Goal: Transaction & Acquisition: Purchase product/service

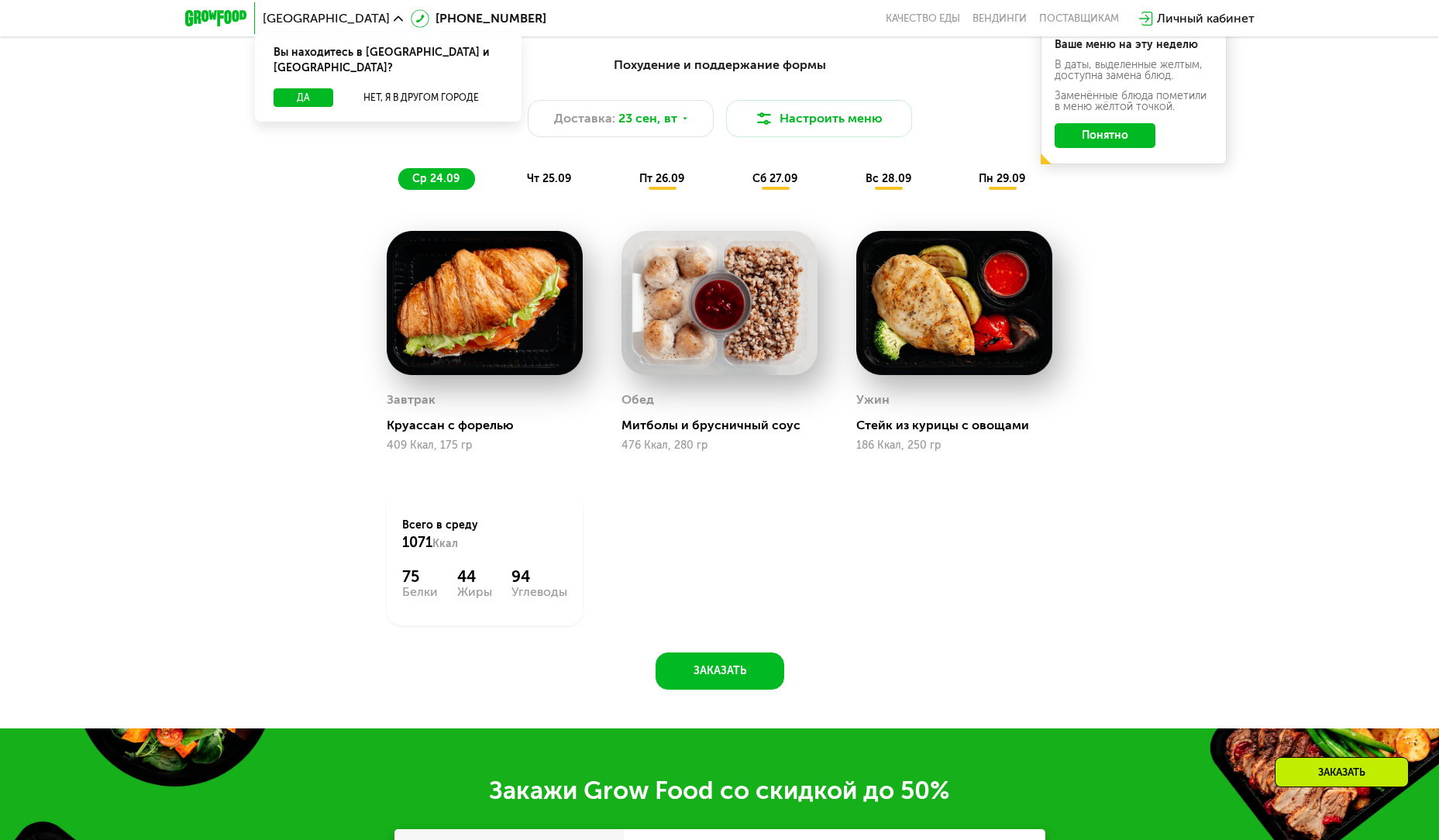
scroll to position [1395, 0]
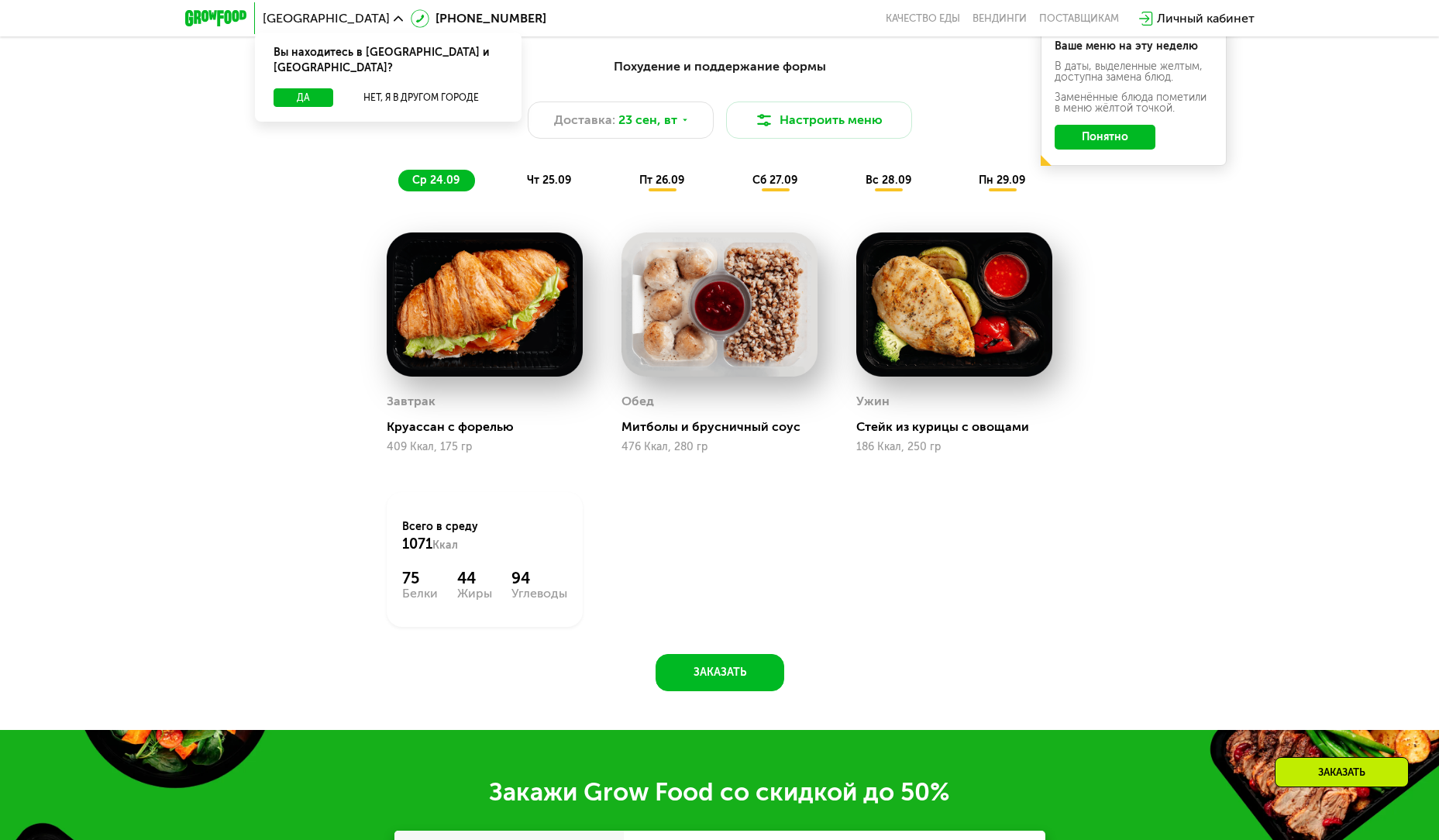
click at [1130, 142] on button "Понятно" at bounding box center [1105, 137] width 100 height 25
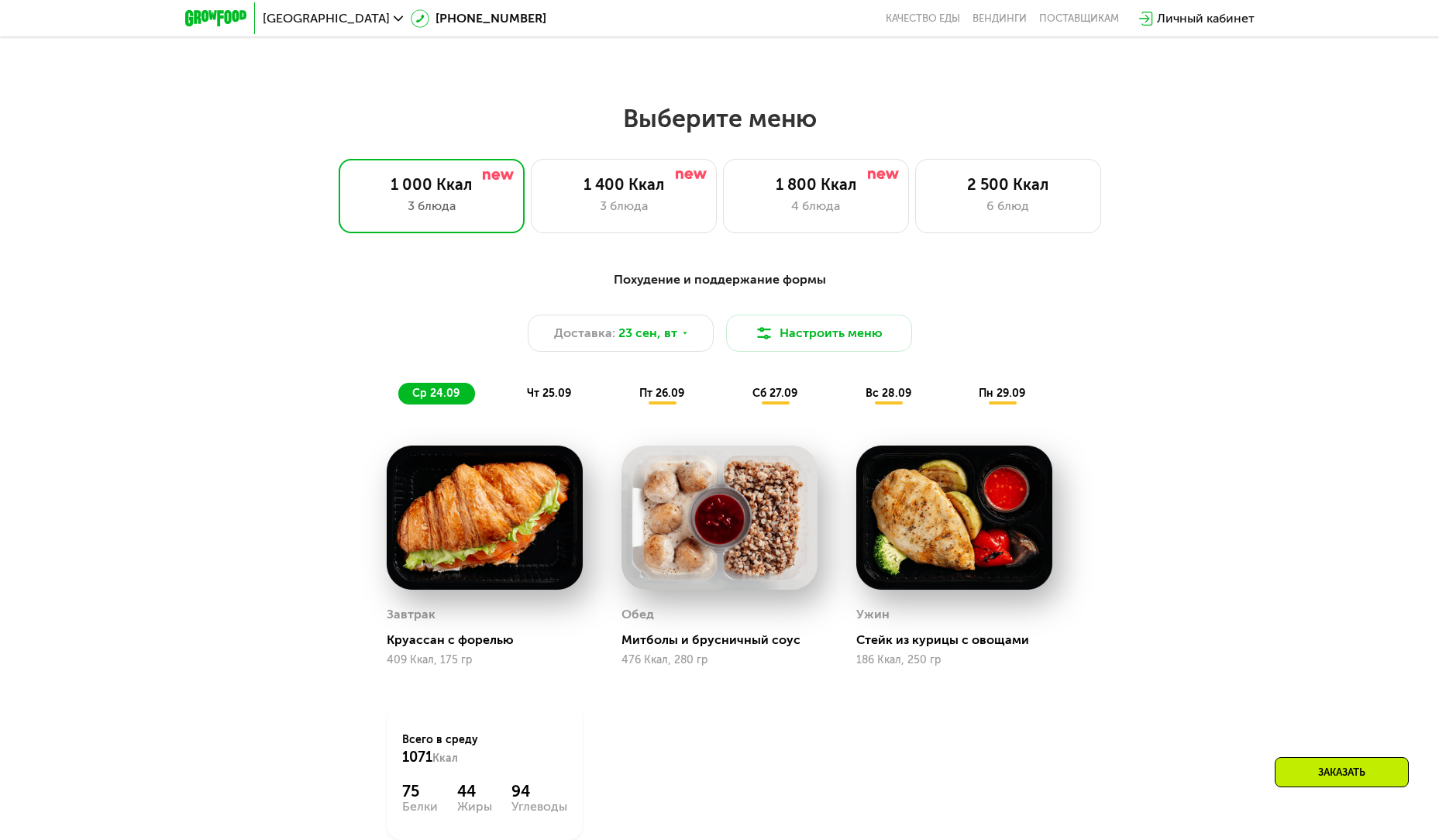
scroll to position [1162, 0]
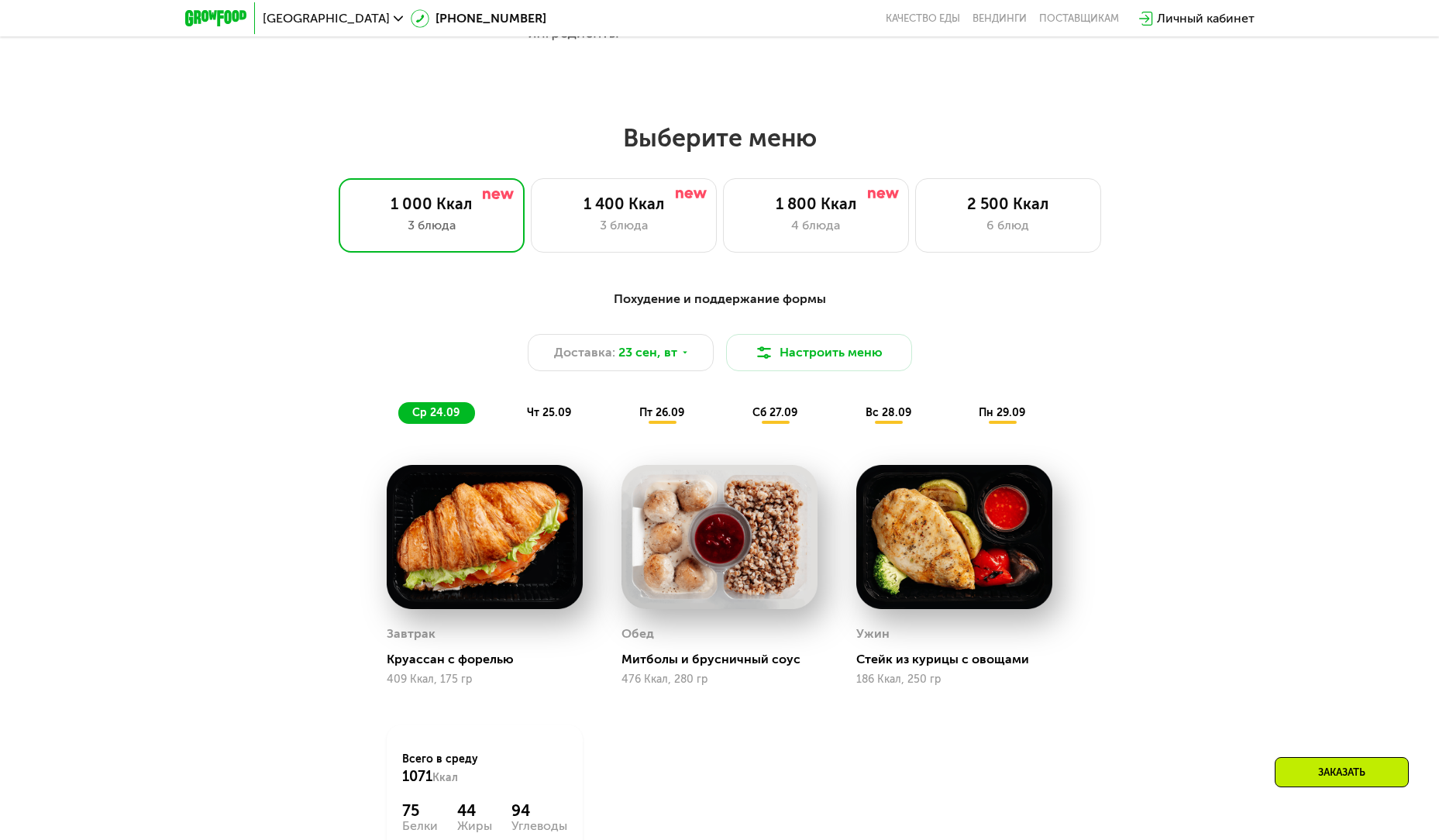
click at [543, 419] on span "чт 25.09" at bounding box center [549, 412] width 44 height 13
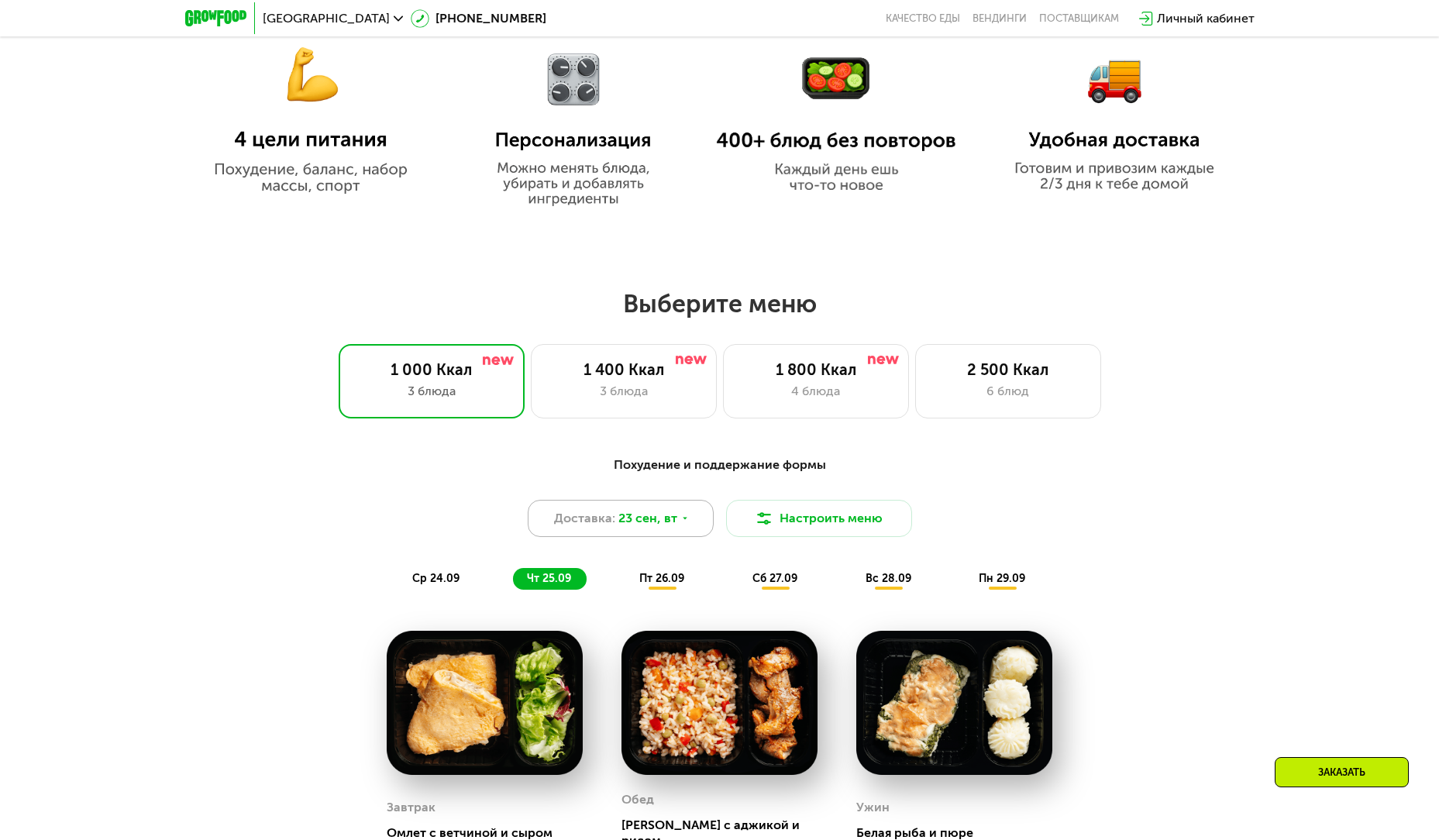
scroll to position [1085, 0]
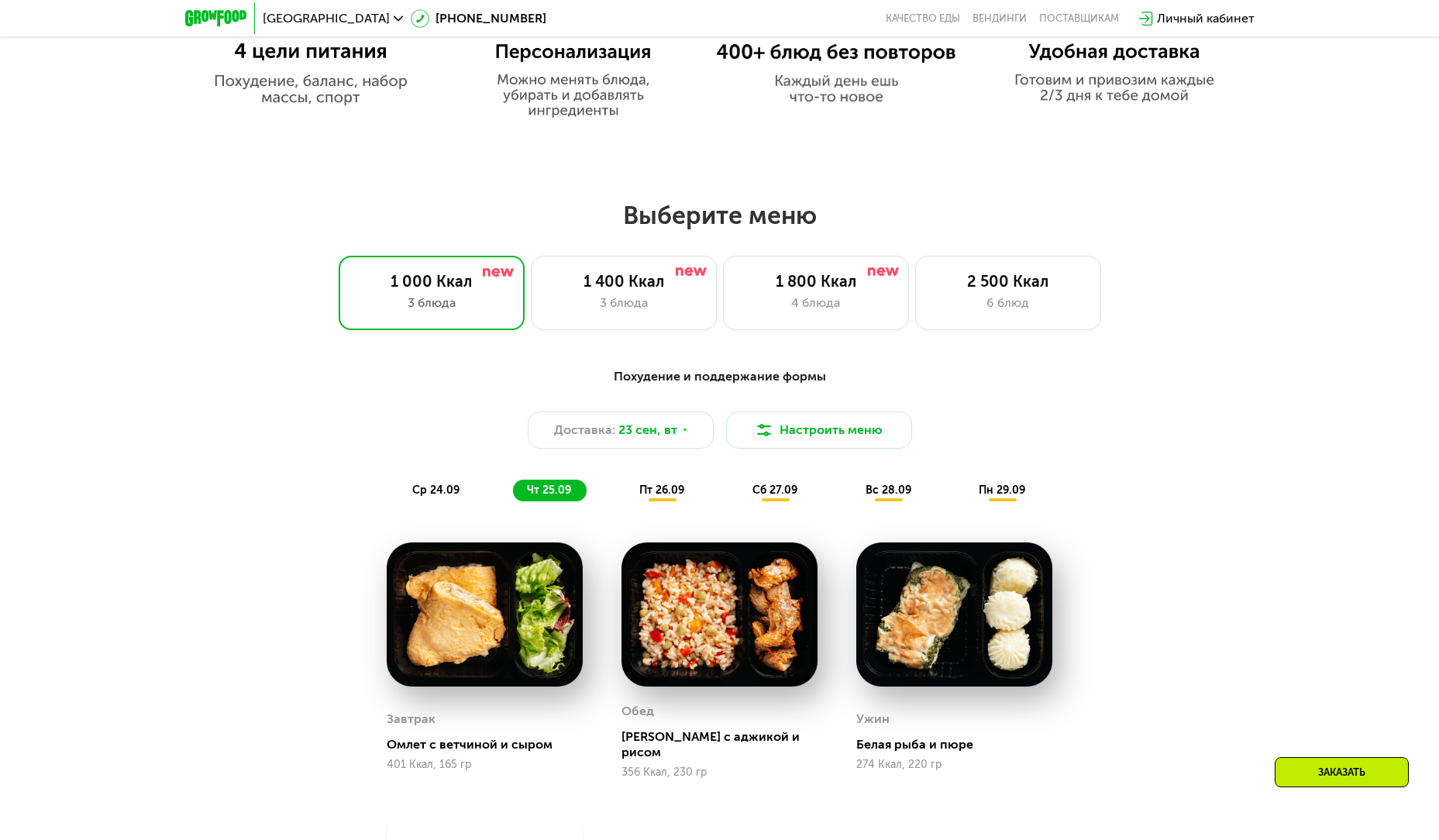
click at [674, 496] on span "пт 26.09" at bounding box center [662, 489] width 45 height 13
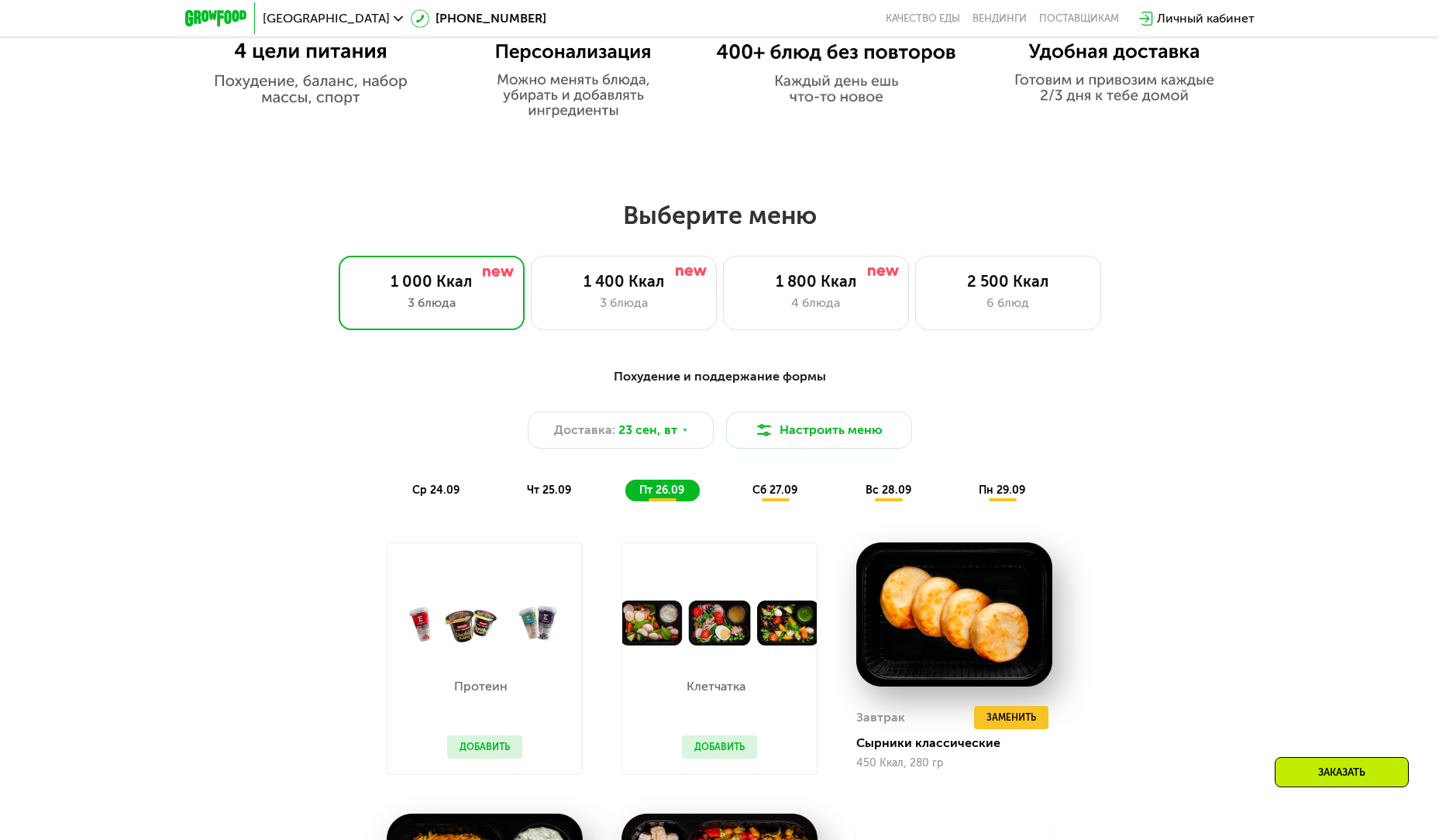
click at [801, 502] on div "сб 27.09" at bounding box center [776, 490] width 75 height 21
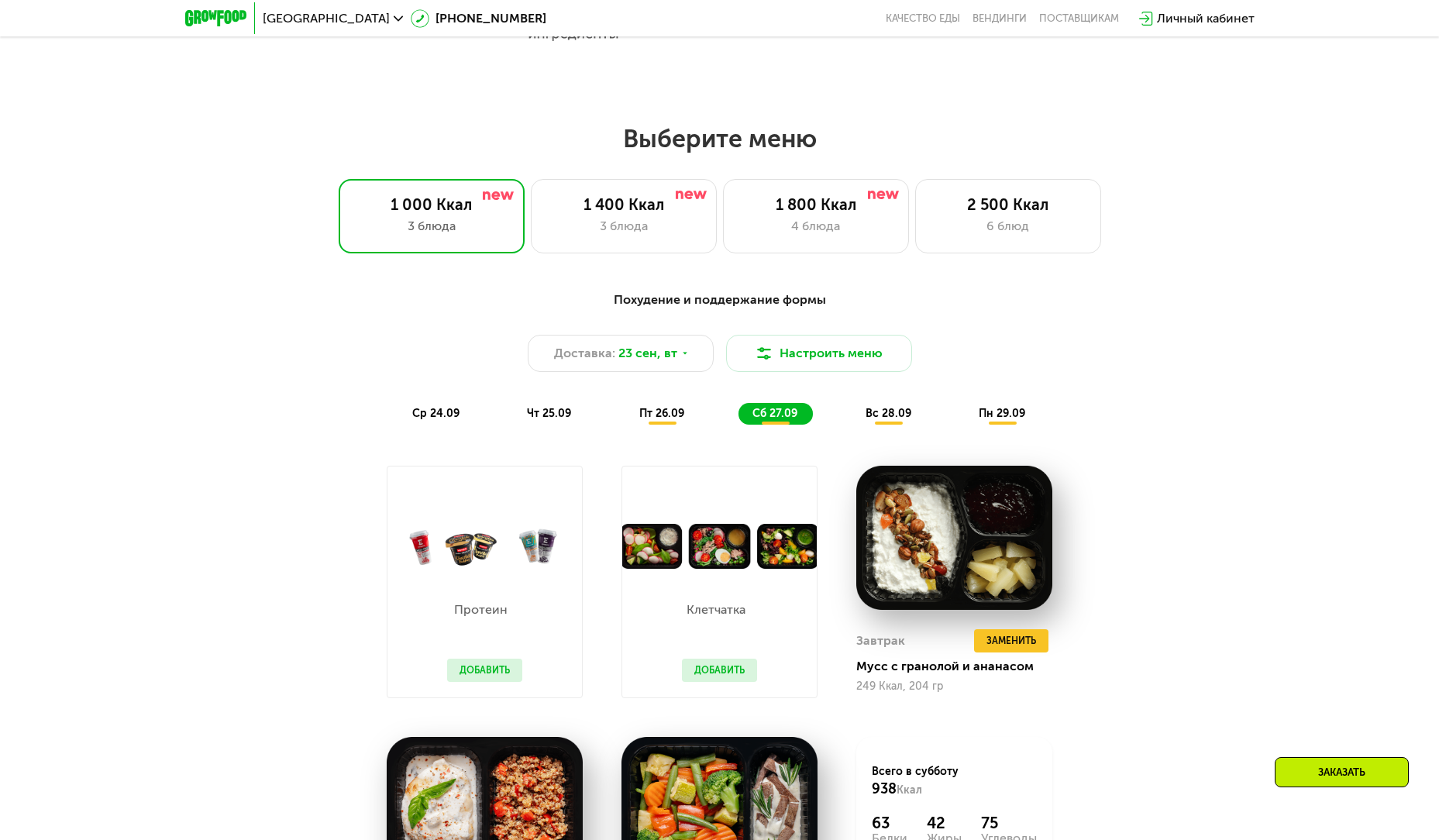
scroll to position [1317, 0]
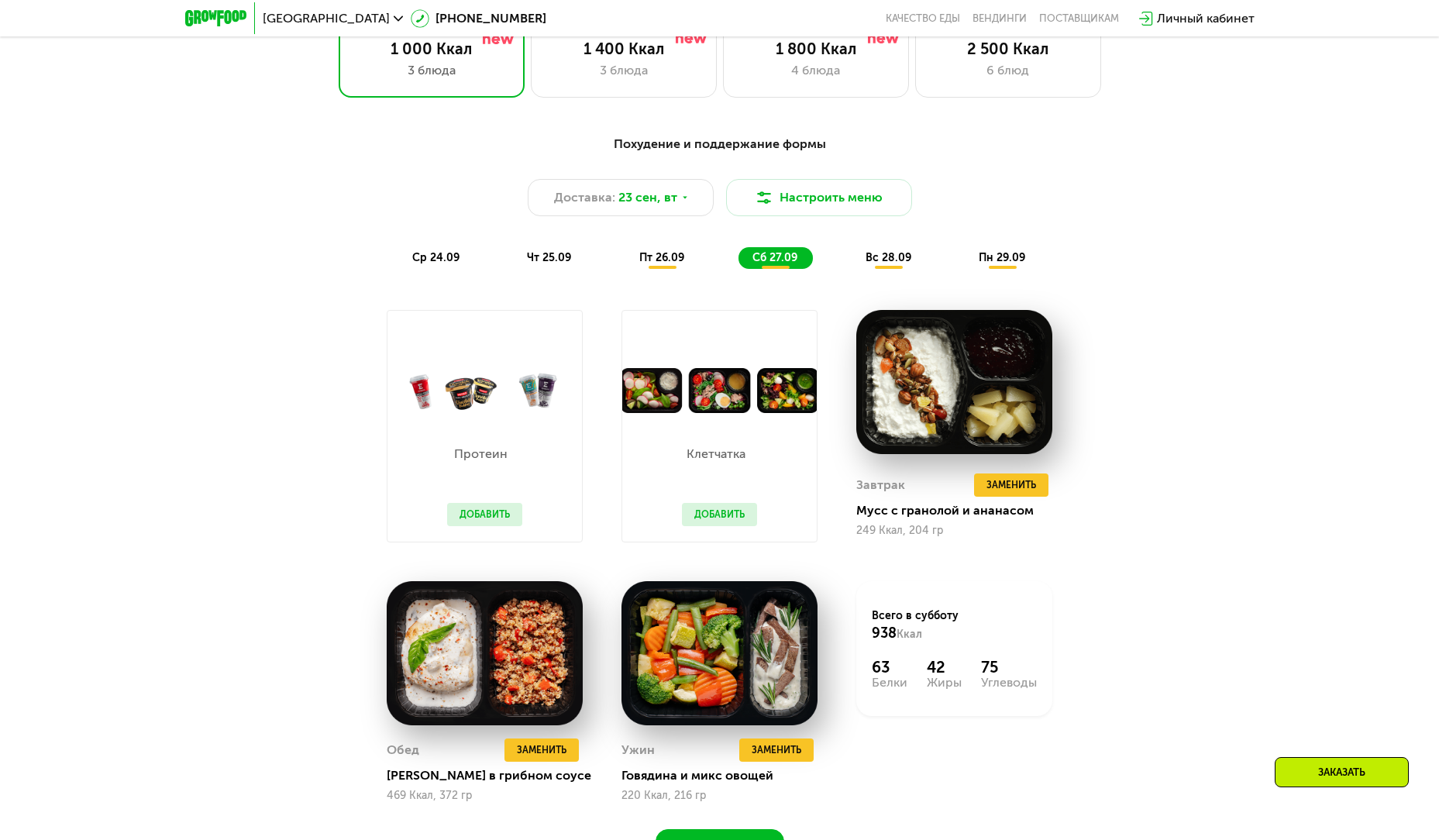
click at [898, 265] on span "вс 28.09" at bounding box center [888, 258] width 45 height 13
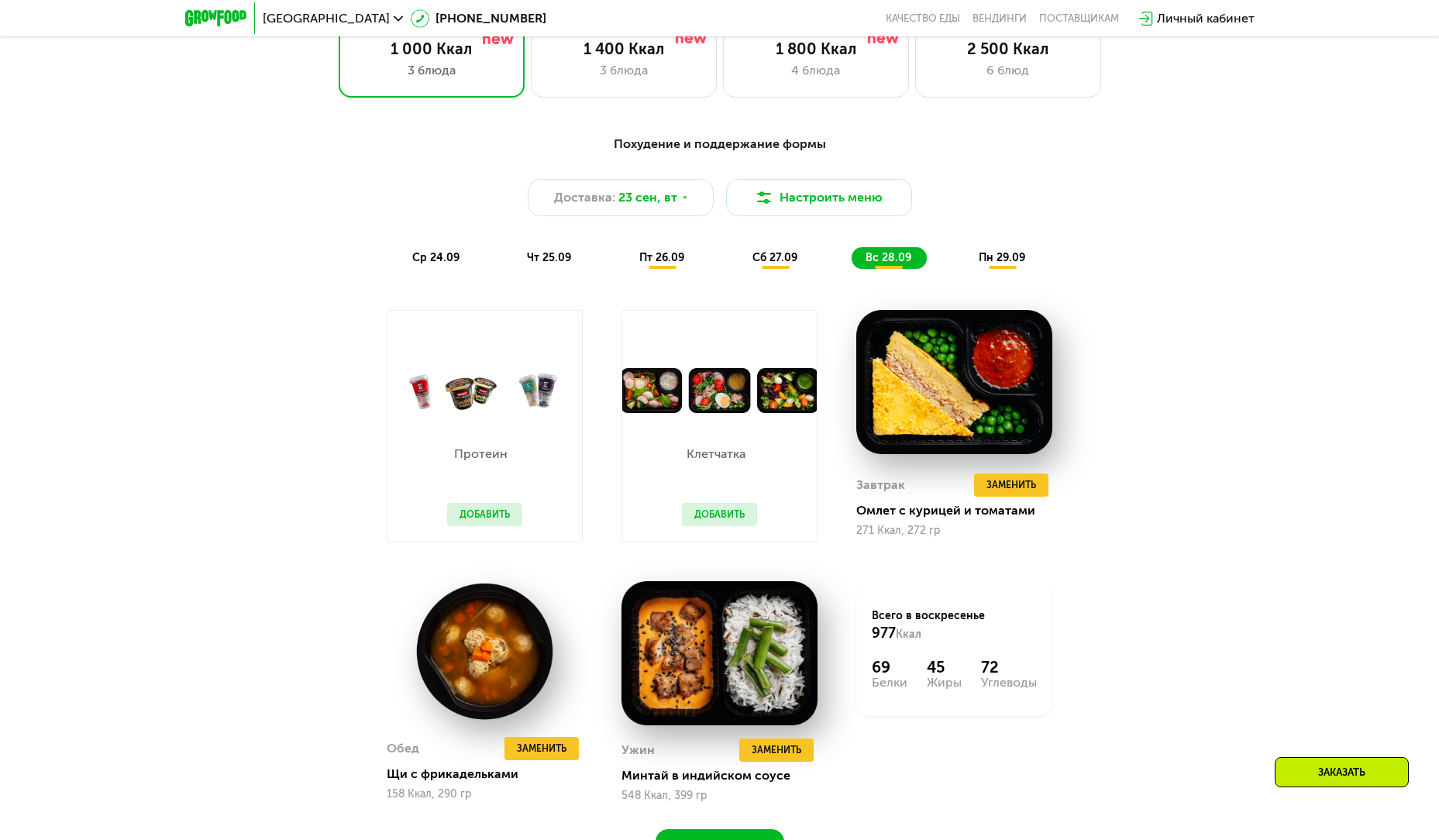
click at [1010, 264] on span "пн 29.09" at bounding box center [1002, 258] width 46 height 13
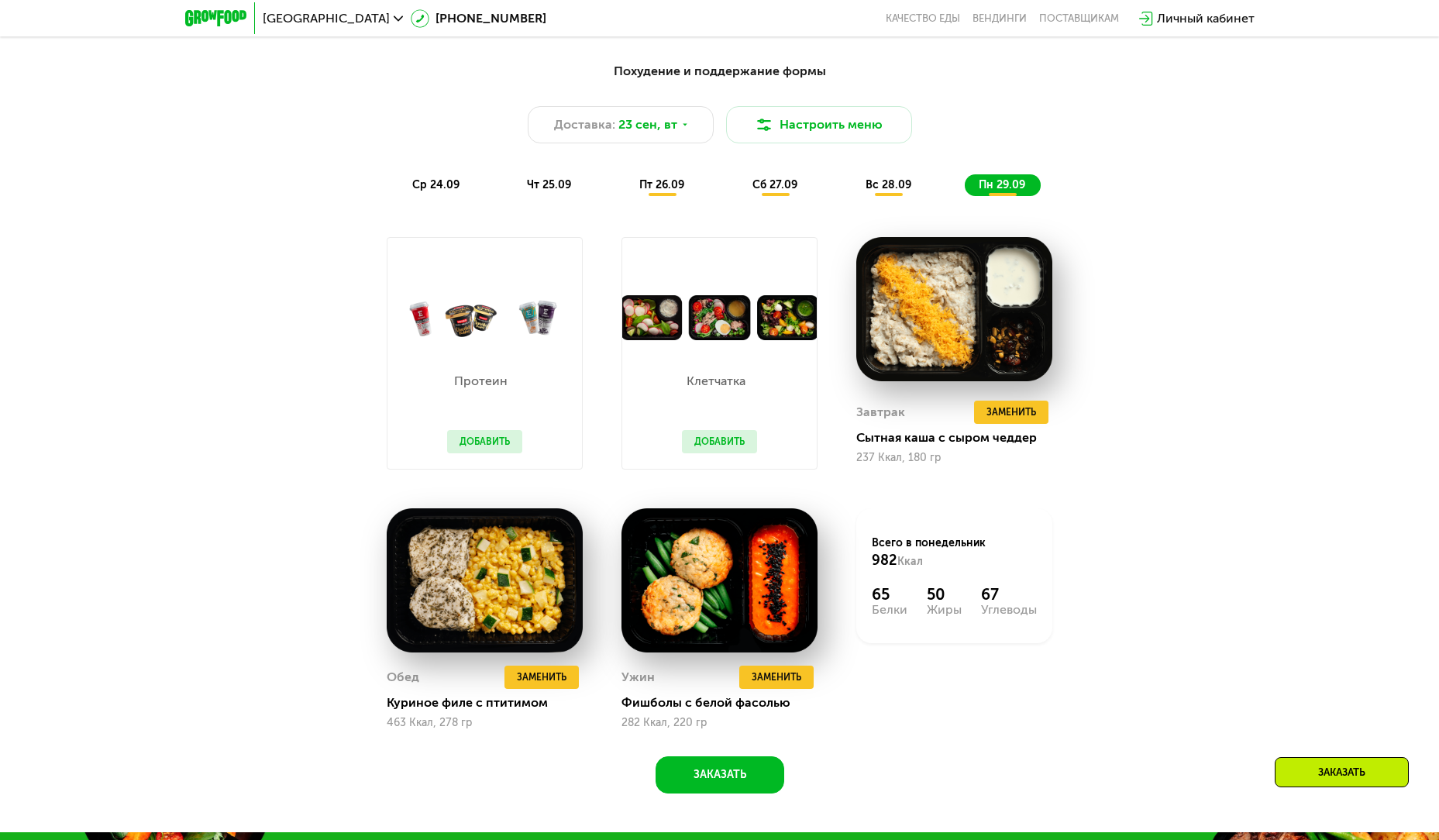
scroll to position [1549, 0]
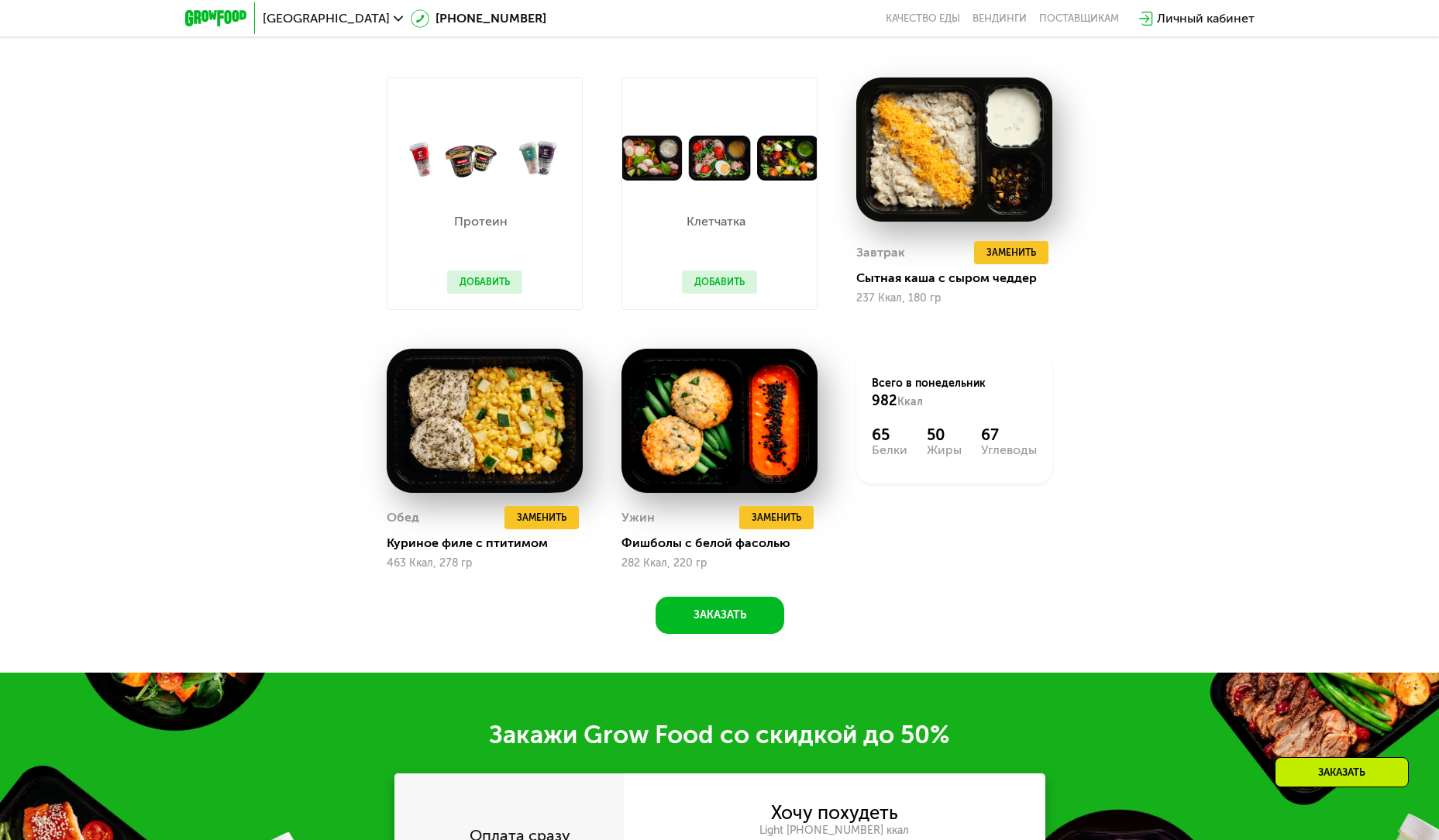
click at [1344, 750] on div "Закажи Grow Food со скидкой до 50%" at bounding box center [720, 734] width 1439 height 31
click at [1344, 762] on div "Заказать" at bounding box center [1341, 772] width 134 height 30
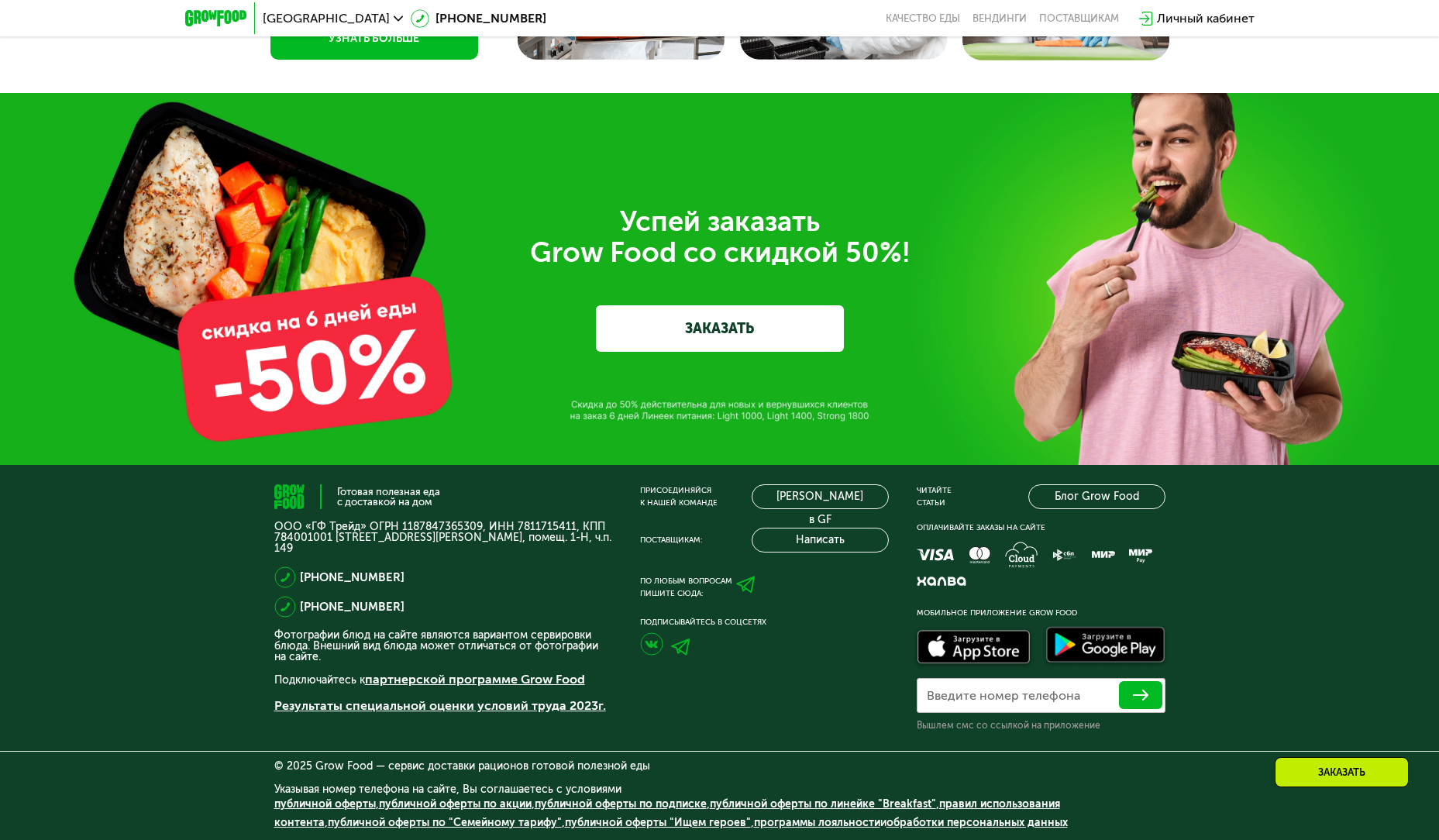
scroll to position [5237, 0]
click at [680, 299] on div "Успей заказать  Grow Food со скидкой 50%! ЗАКАЗАТЬ" at bounding box center [720, 279] width 868 height 146
click at [690, 316] on link "ЗАКАЗАТЬ" at bounding box center [720, 329] width 248 height 46
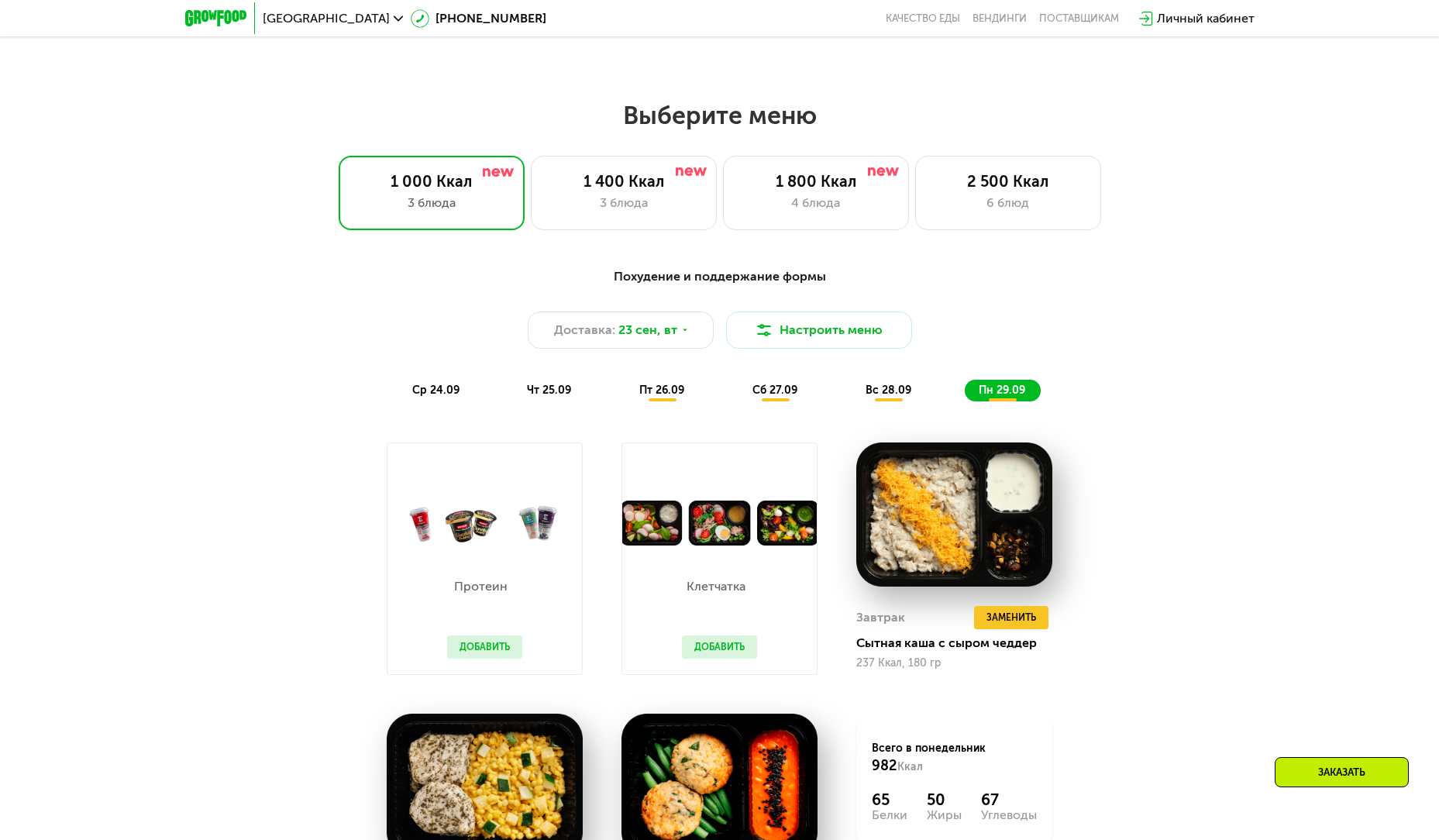
scroll to position [1184, 0]
click at [619, 177] on div "1 400 Ккал 3 блюда" at bounding box center [624, 194] width 186 height 75
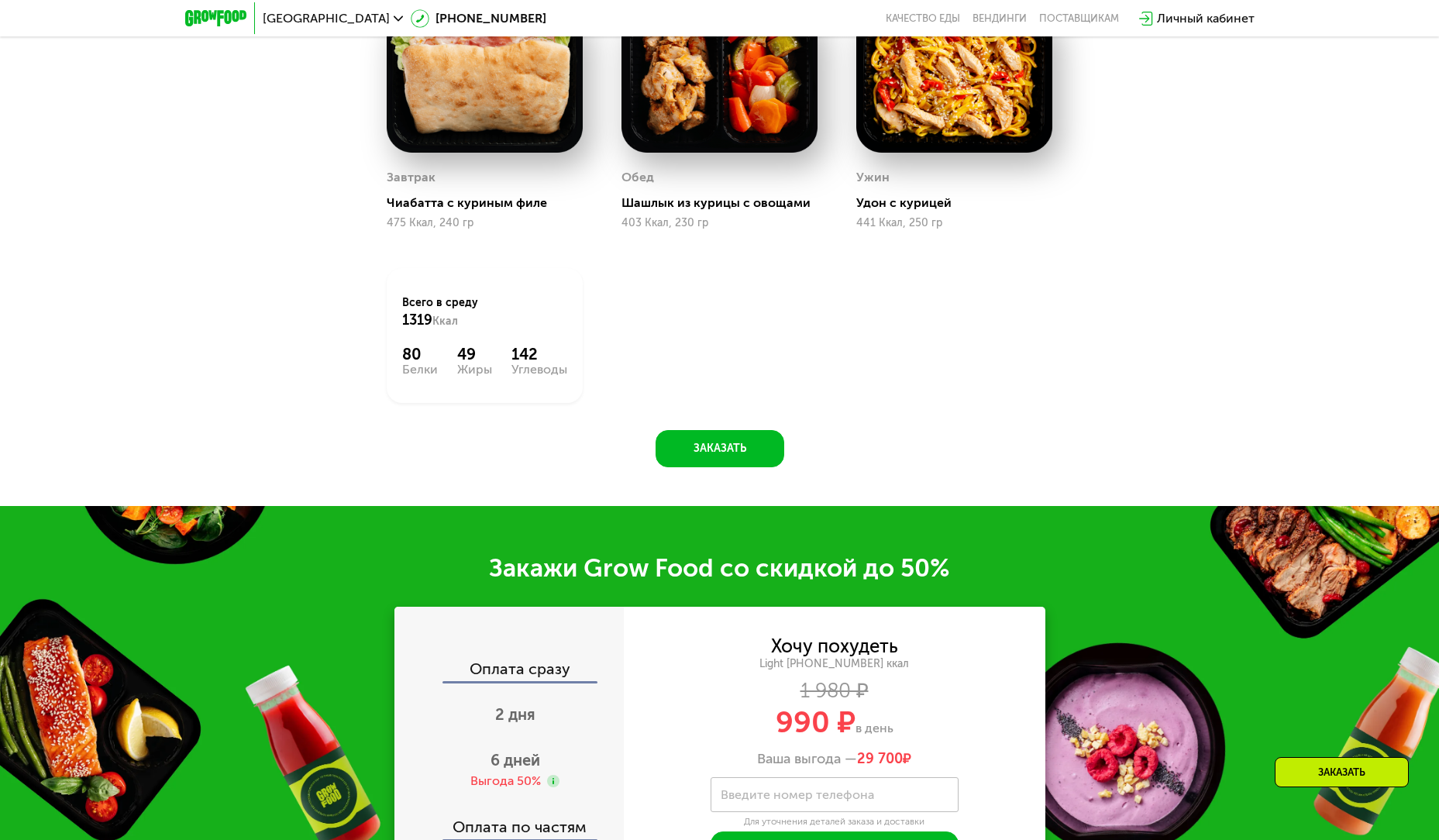
scroll to position [1959, 0]
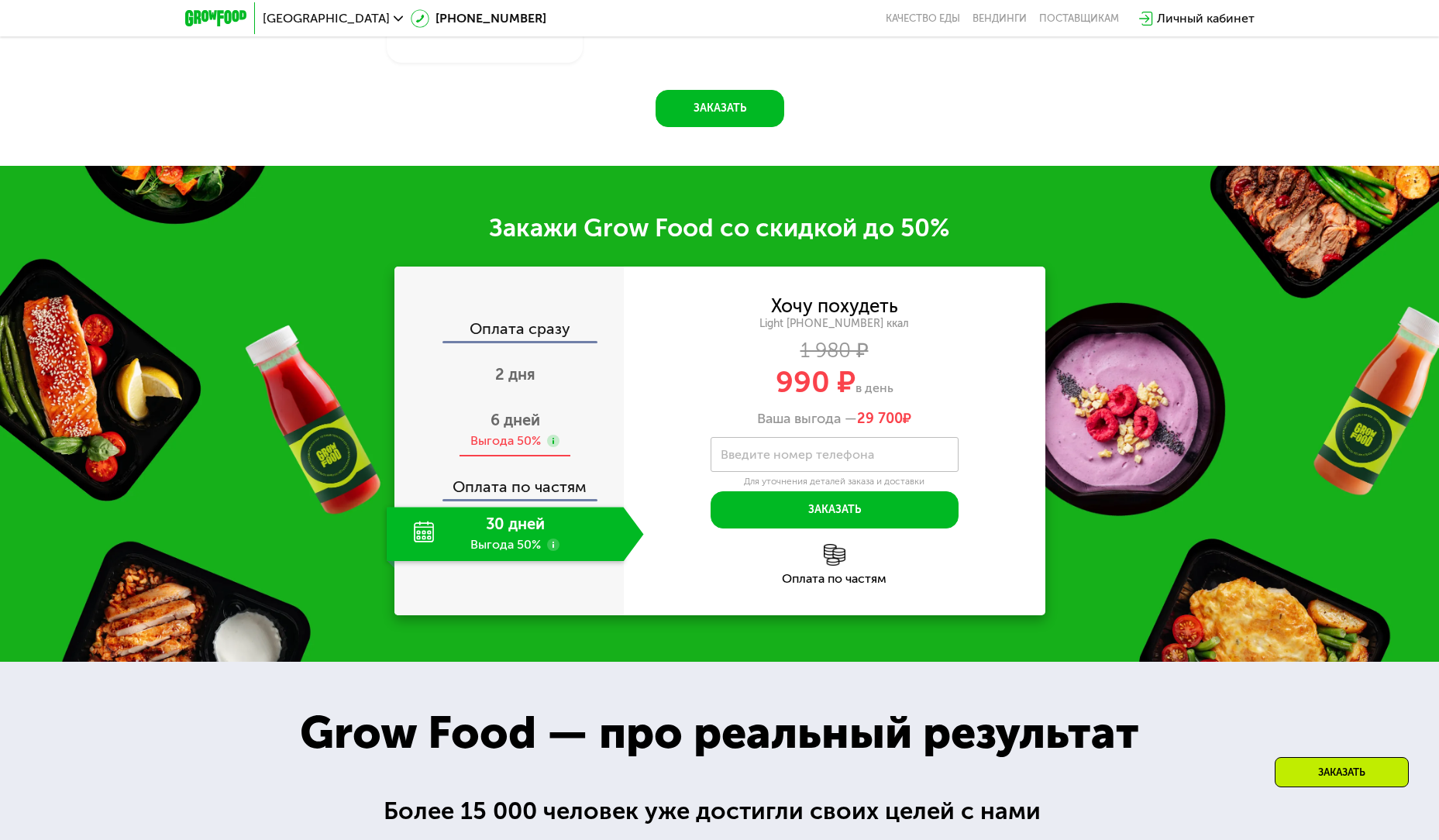
click at [537, 435] on div "6 дней Выгода 50%" at bounding box center [515, 430] width 258 height 54
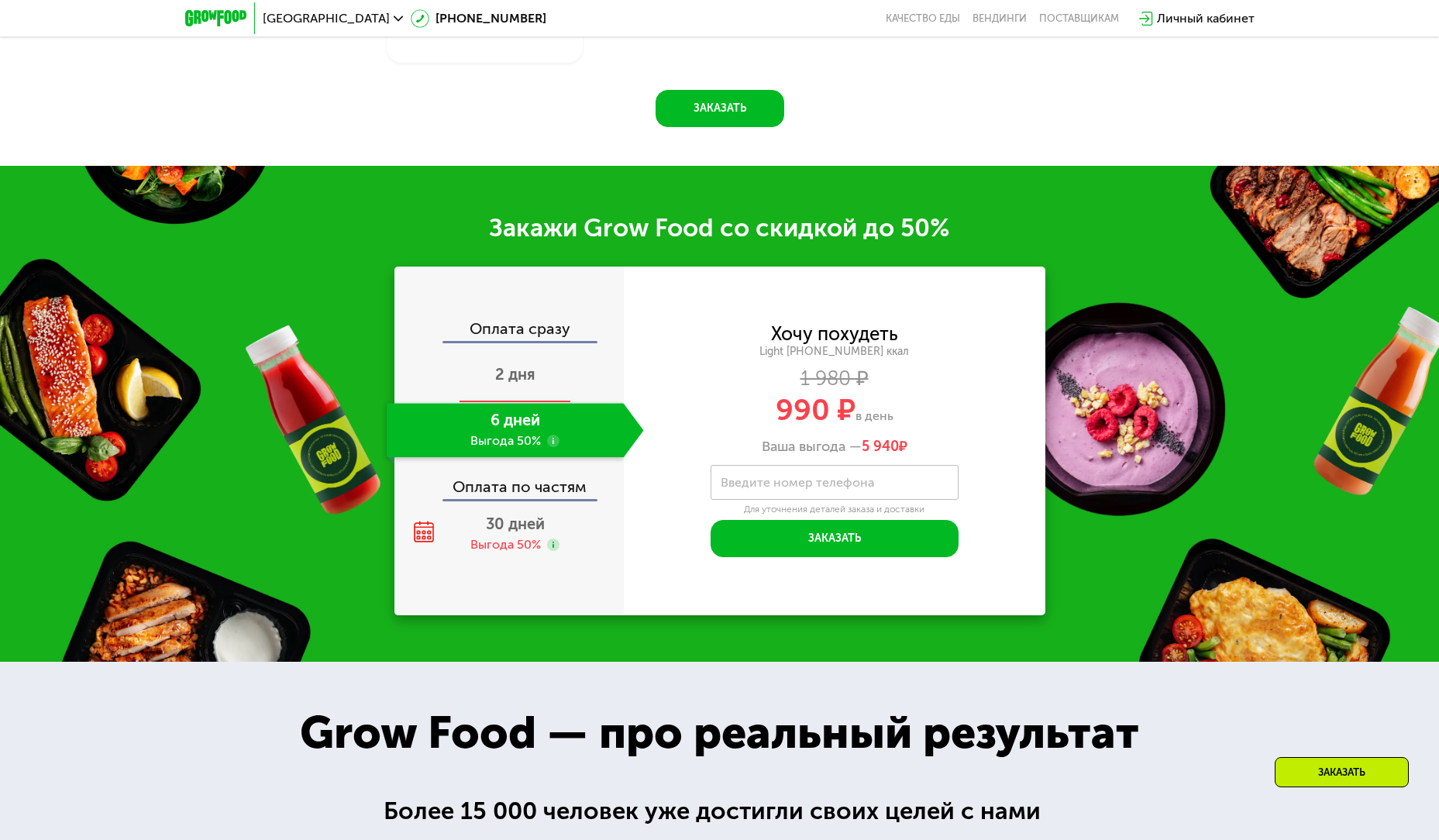
click at [529, 380] on span "2 дня" at bounding box center [515, 374] width 40 height 19
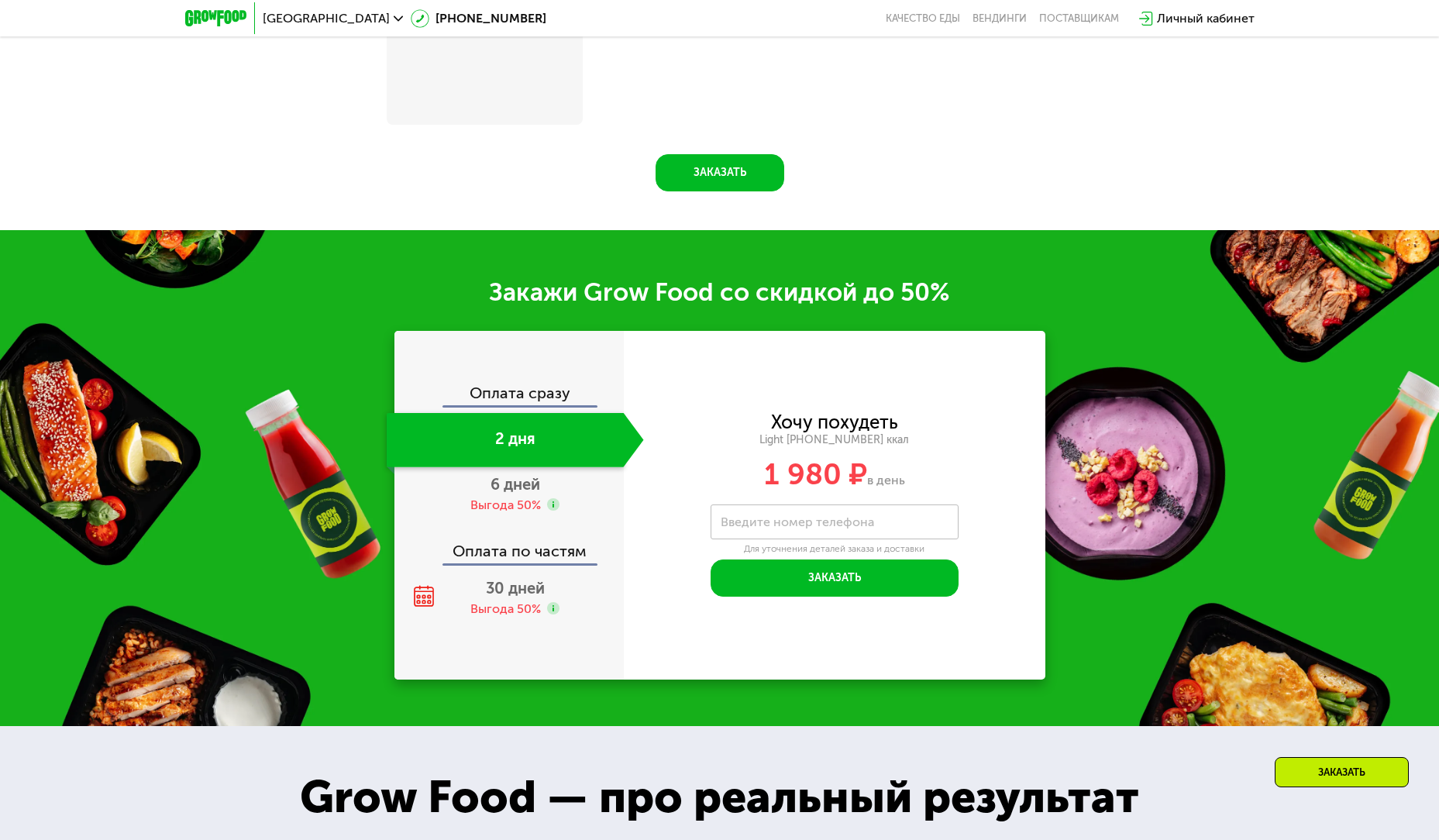
scroll to position [2022, 0]
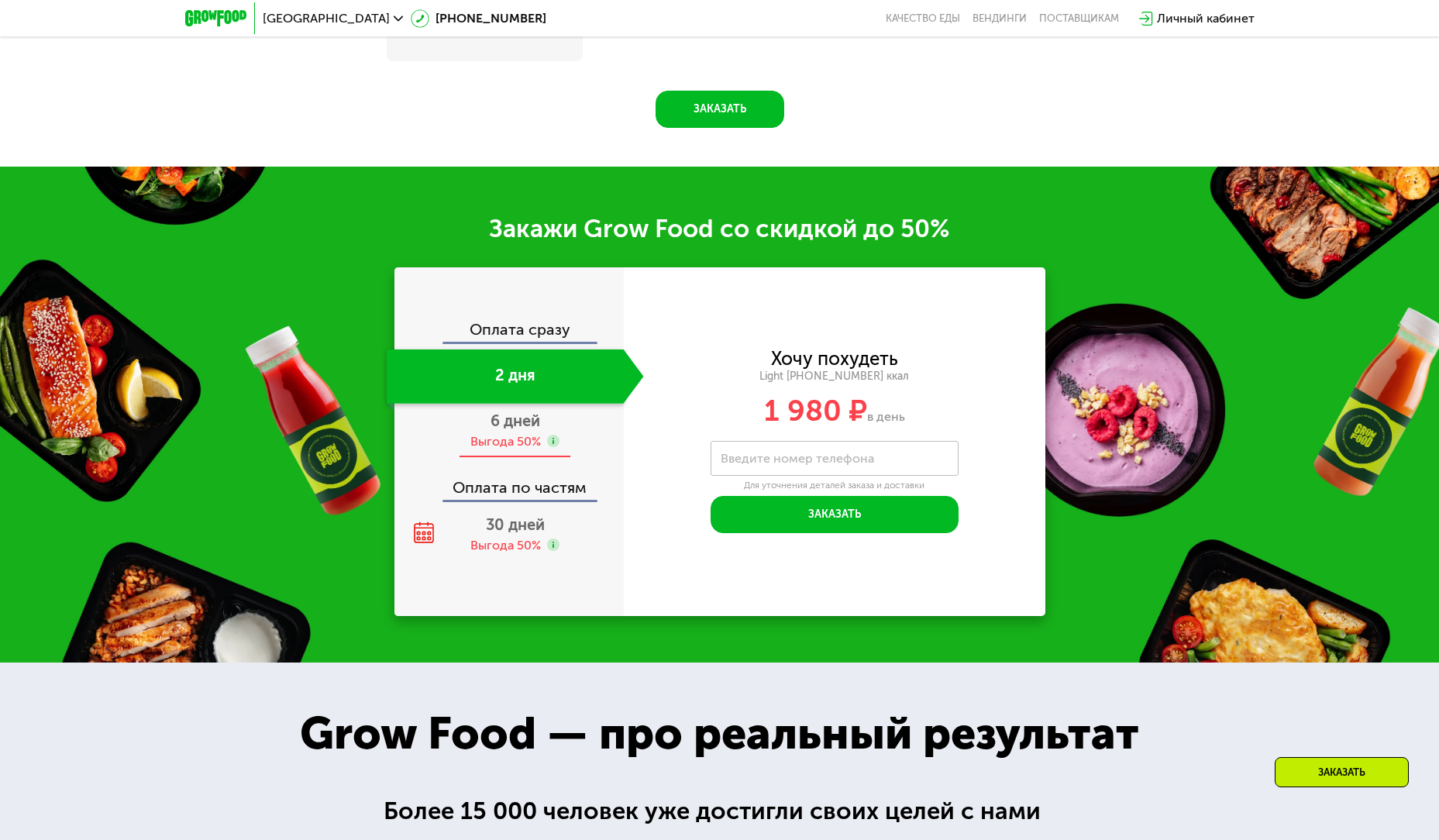
click at [513, 435] on div "6 дней Выгода 50%" at bounding box center [515, 431] width 258 height 54
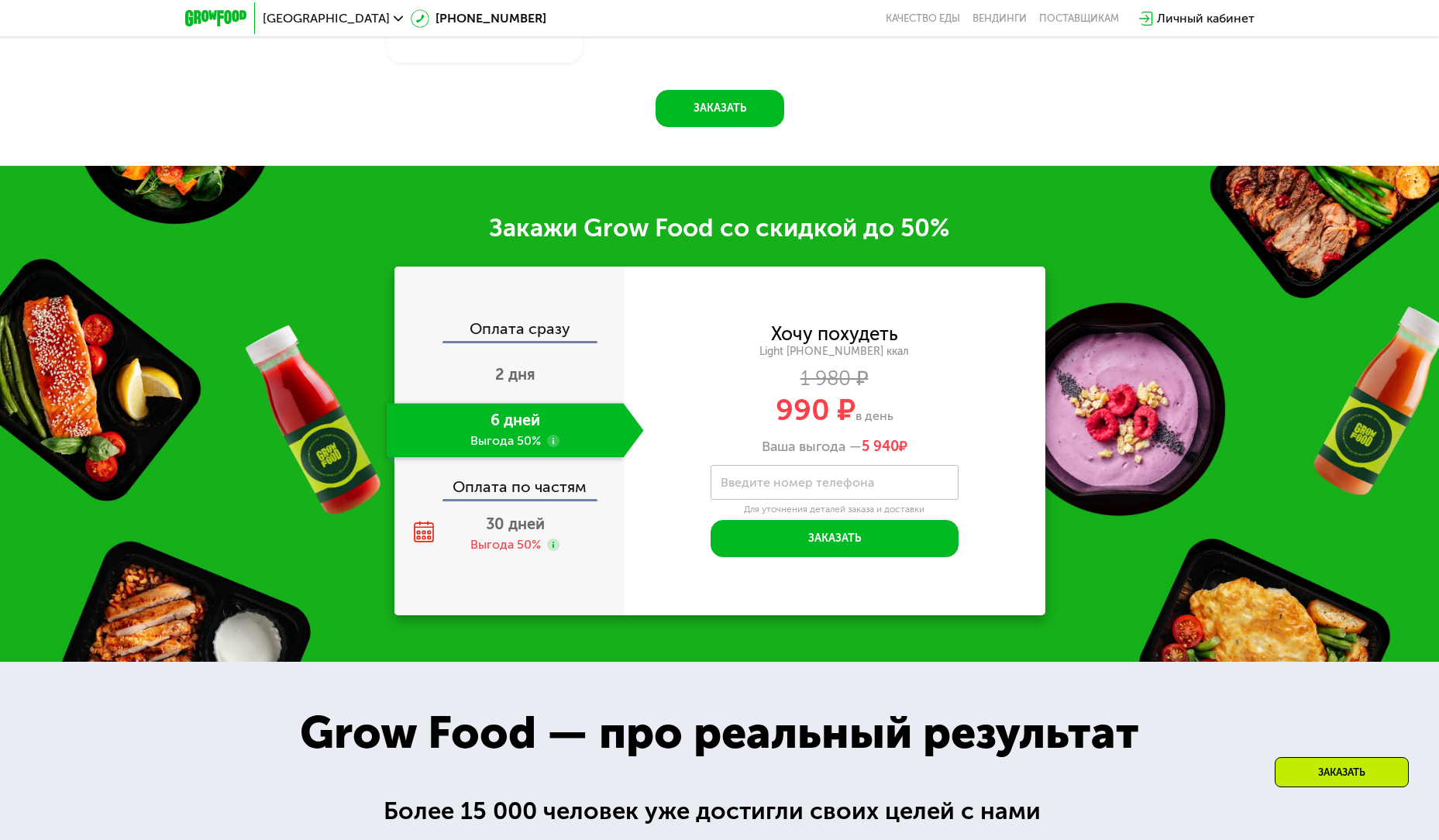
click at [496, 353] on div "Оплата сразу 2 дня 6 дней Выгода 50% Оплата по частям 30 дней Выгода 50%" at bounding box center [509, 440] width 229 height 240
click at [497, 374] on span "2 дня" at bounding box center [515, 375] width 40 height 19
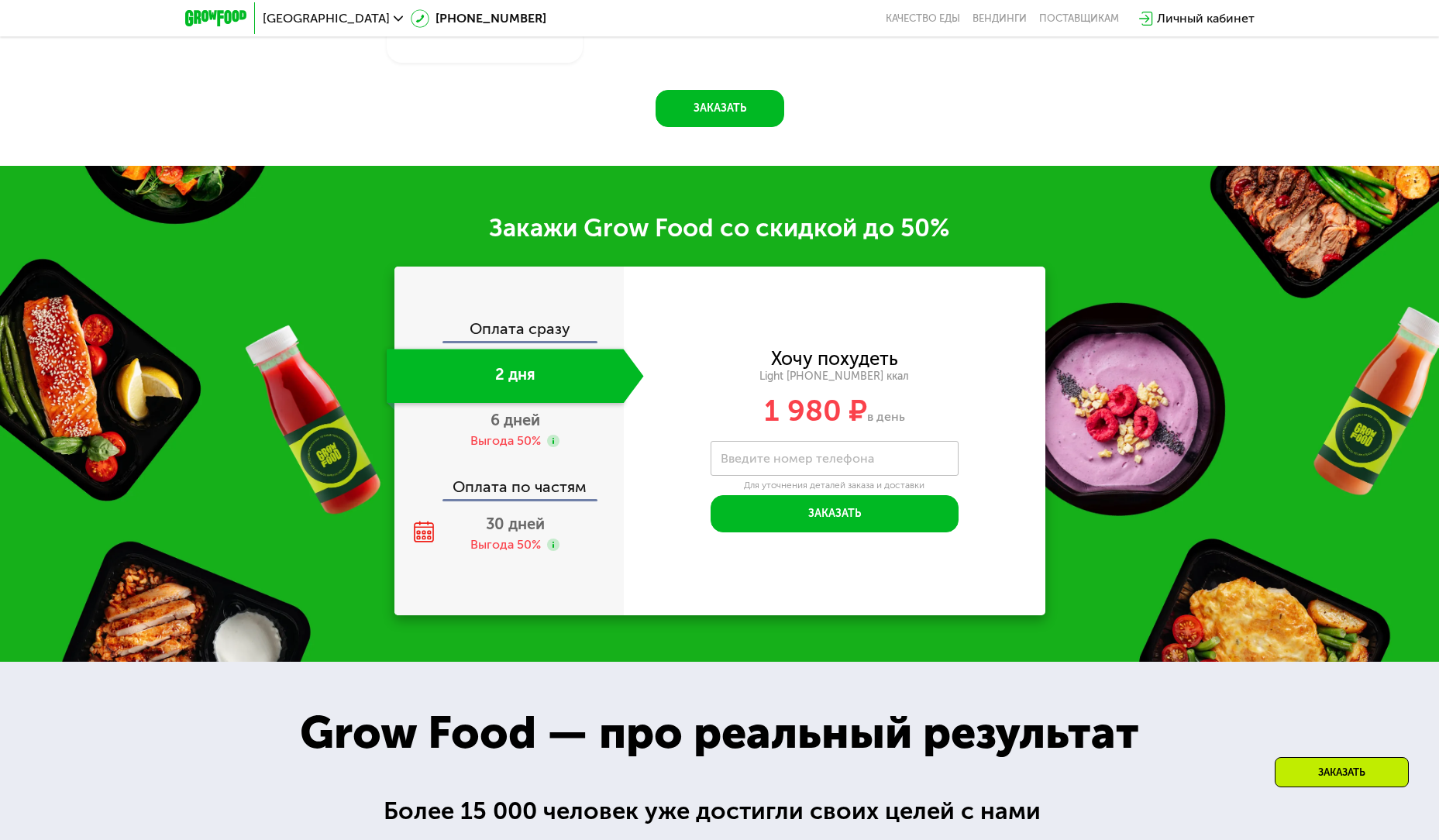
scroll to position [1959, 0]
click at [502, 423] on span "6 дней" at bounding box center [515, 419] width 50 height 19
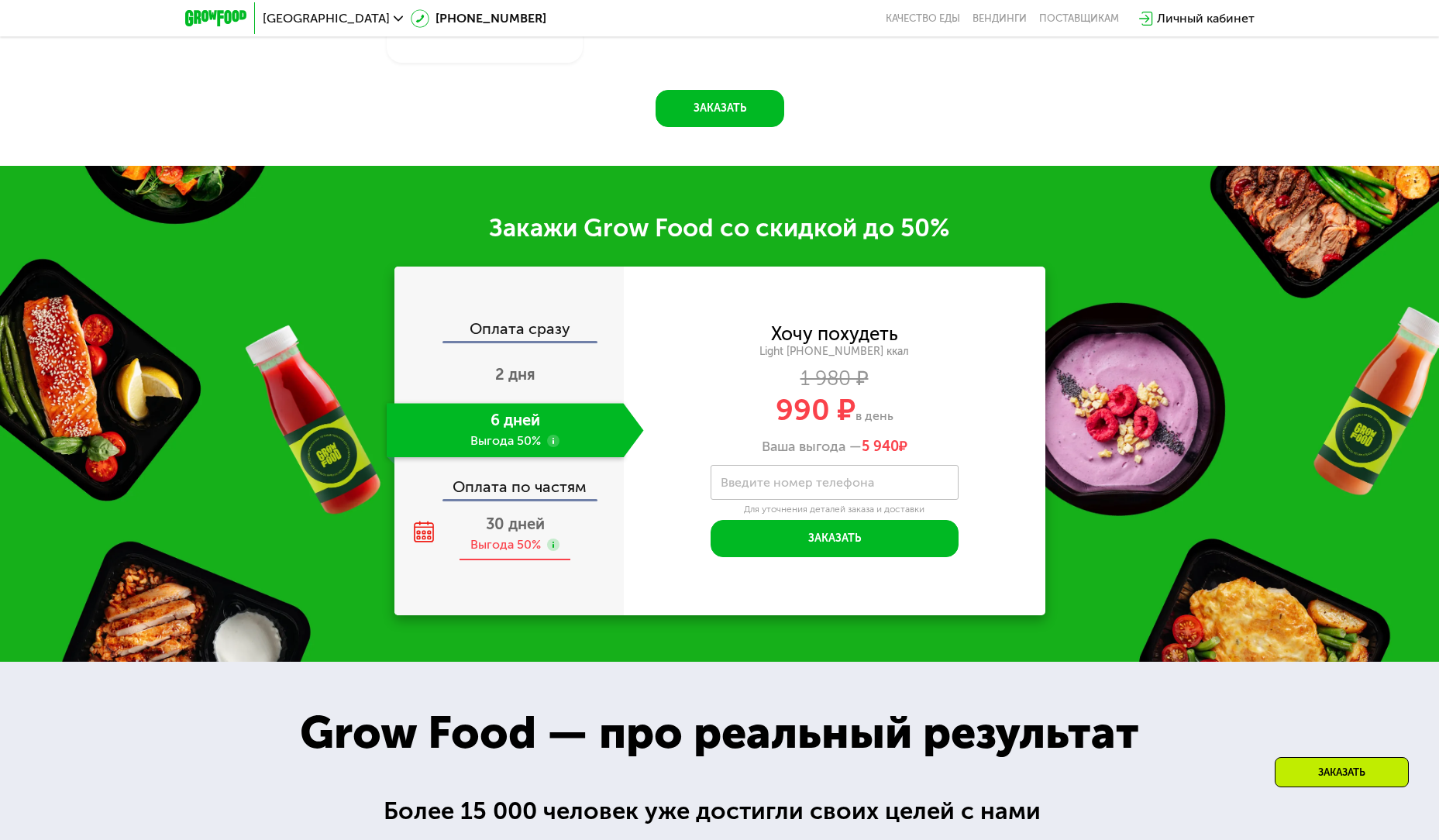
click at [536, 529] on span "30 дней" at bounding box center [515, 523] width 59 height 19
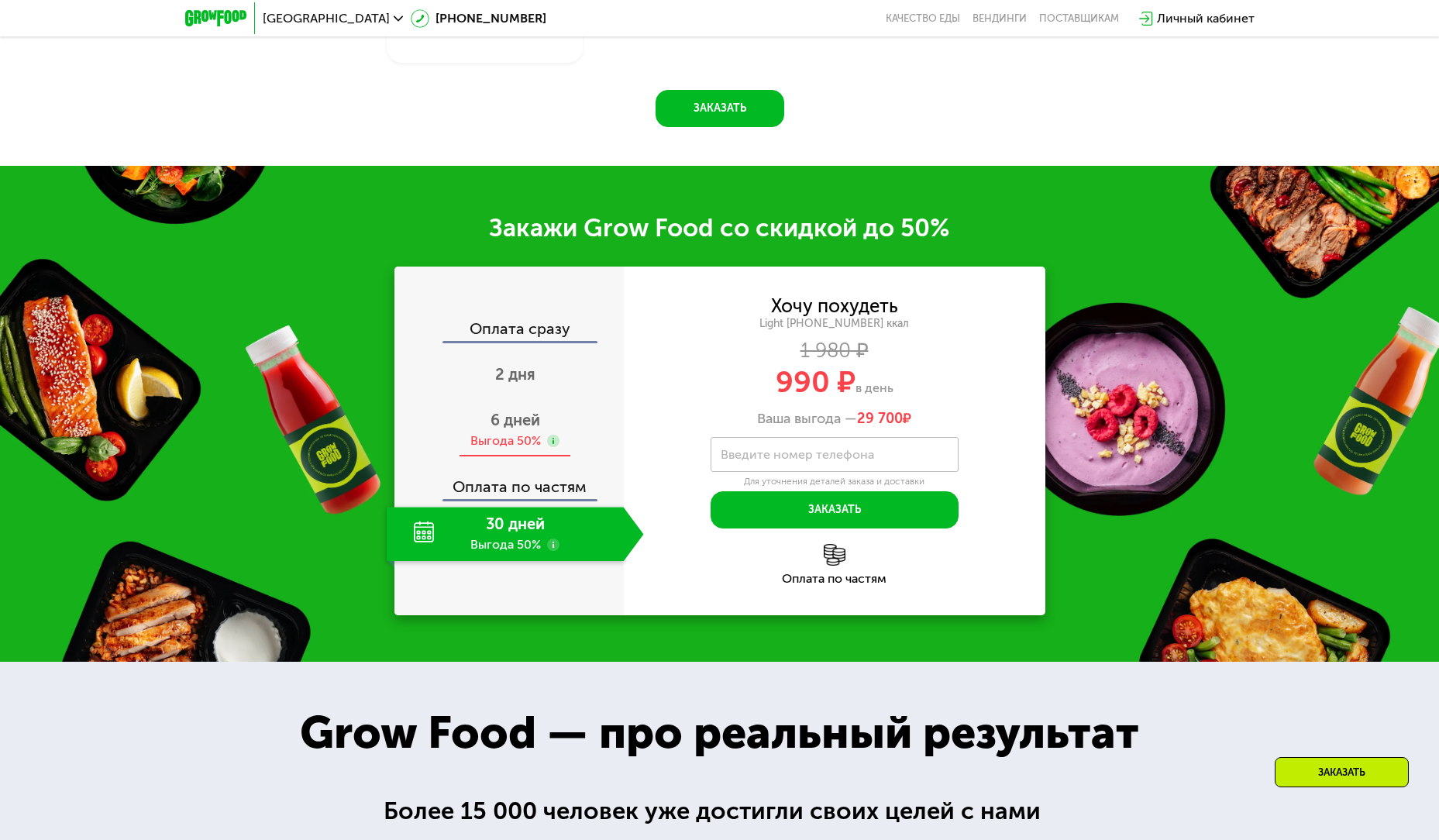
click at [534, 435] on div "6 дней Выгода 50%" at bounding box center [515, 430] width 258 height 54
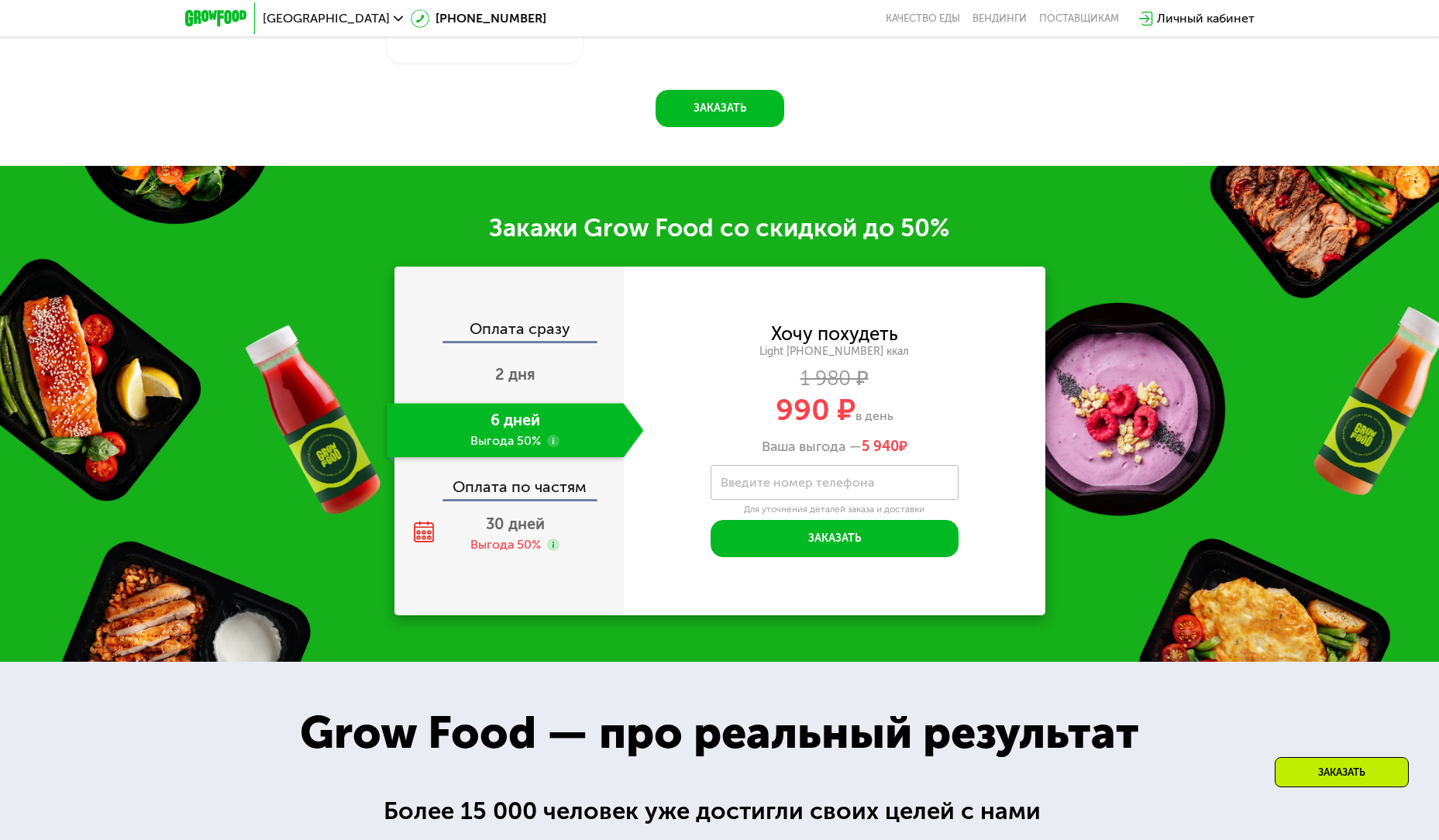
click at [556, 447] on use at bounding box center [553, 440] width 12 height 12
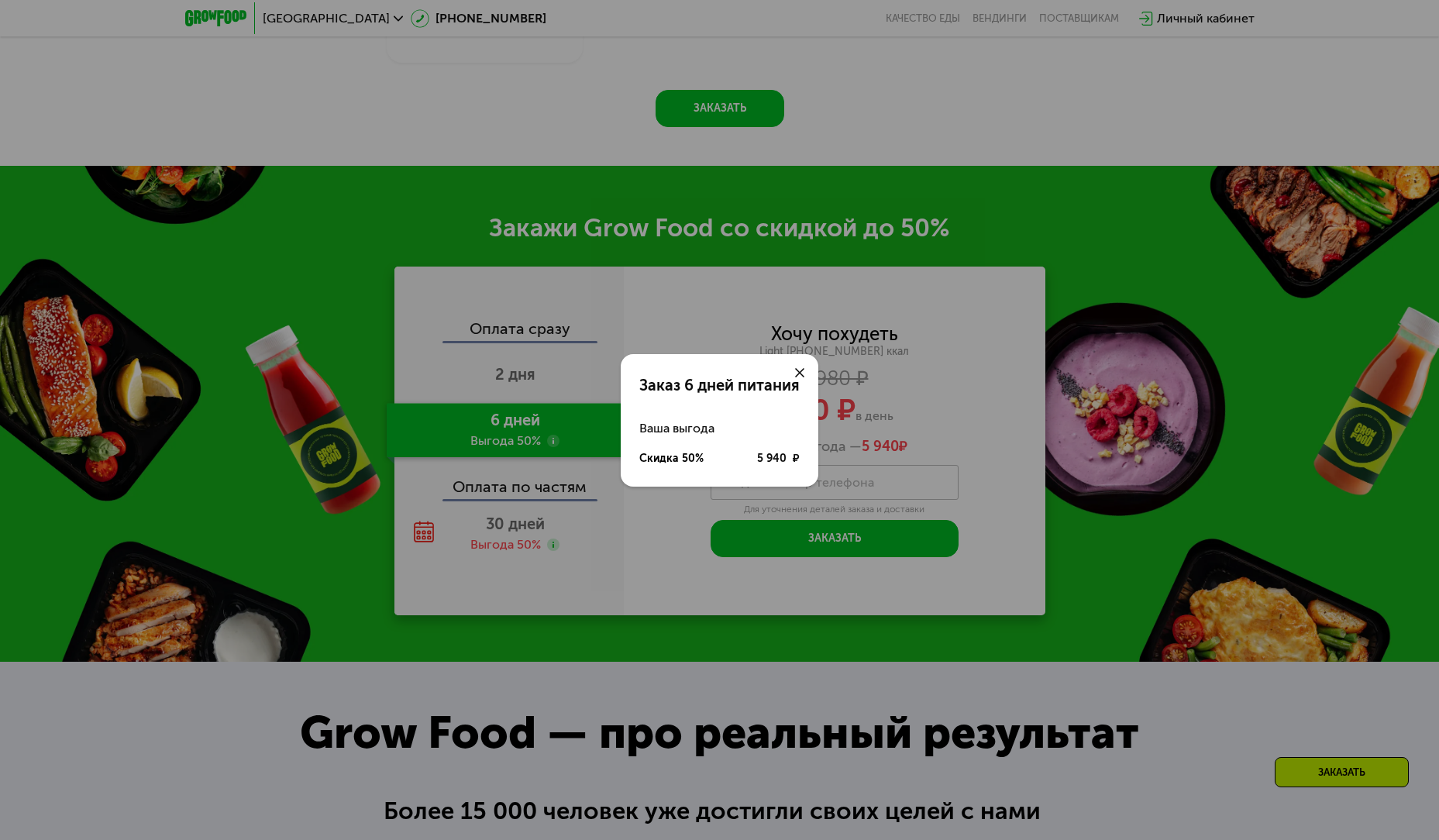
click at [805, 364] on div at bounding box center [800, 373] width 37 height 37
click at [804, 369] on icon at bounding box center [799, 372] width 9 height 9
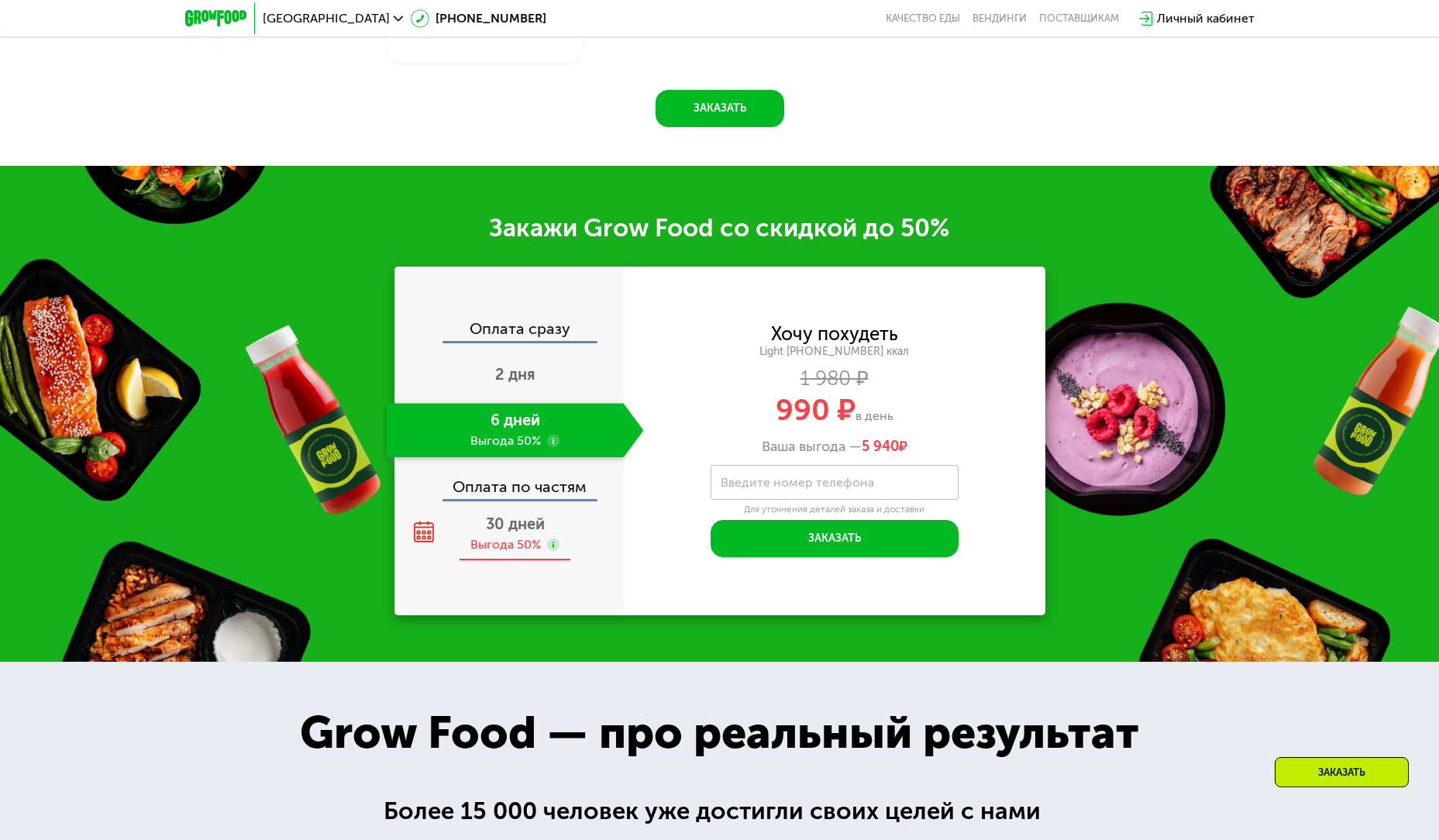
click at [522, 528] on span "30 дней" at bounding box center [515, 523] width 59 height 19
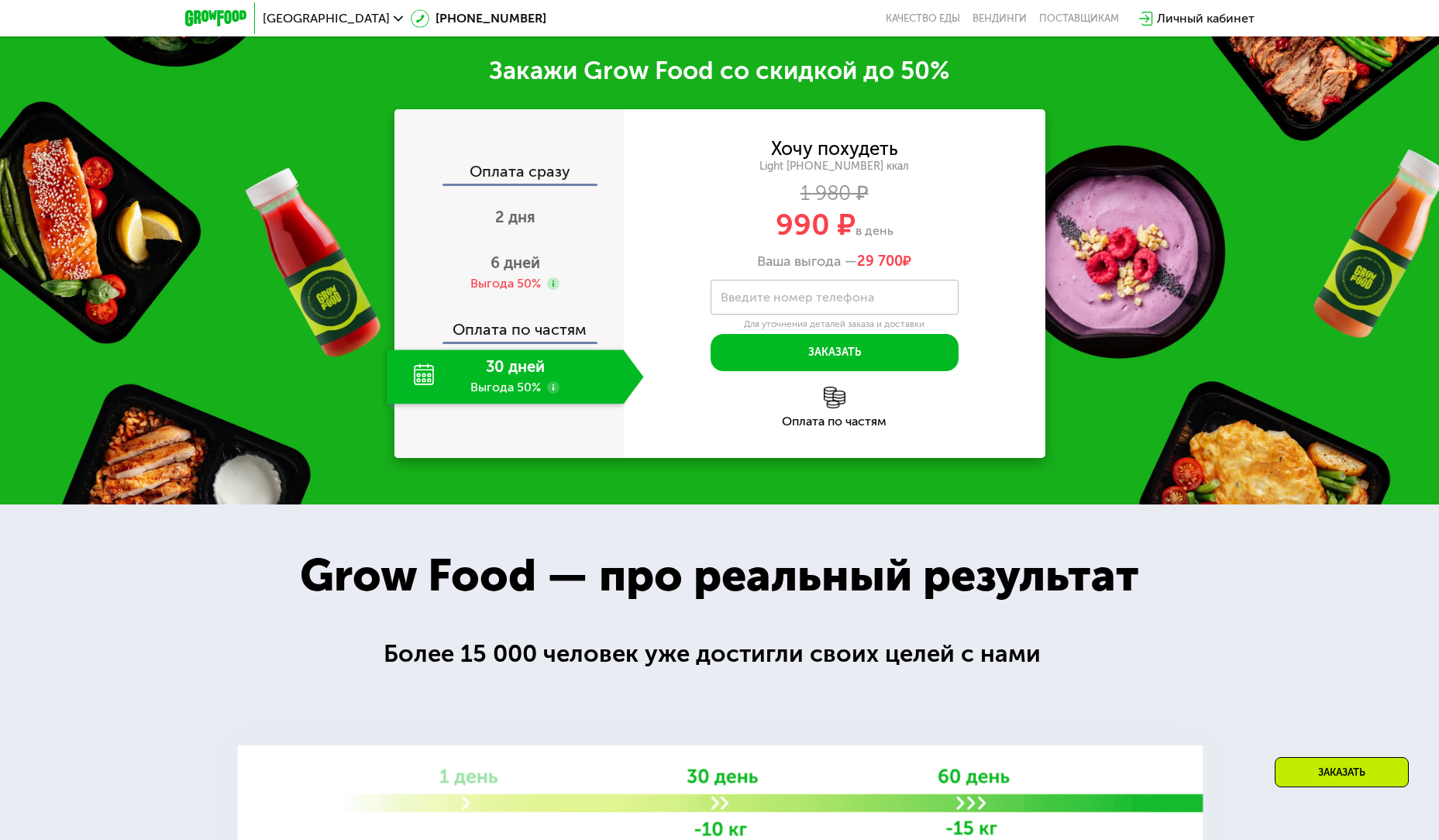
scroll to position [182, 0]
